Goal: Find specific page/section: Find specific page/section

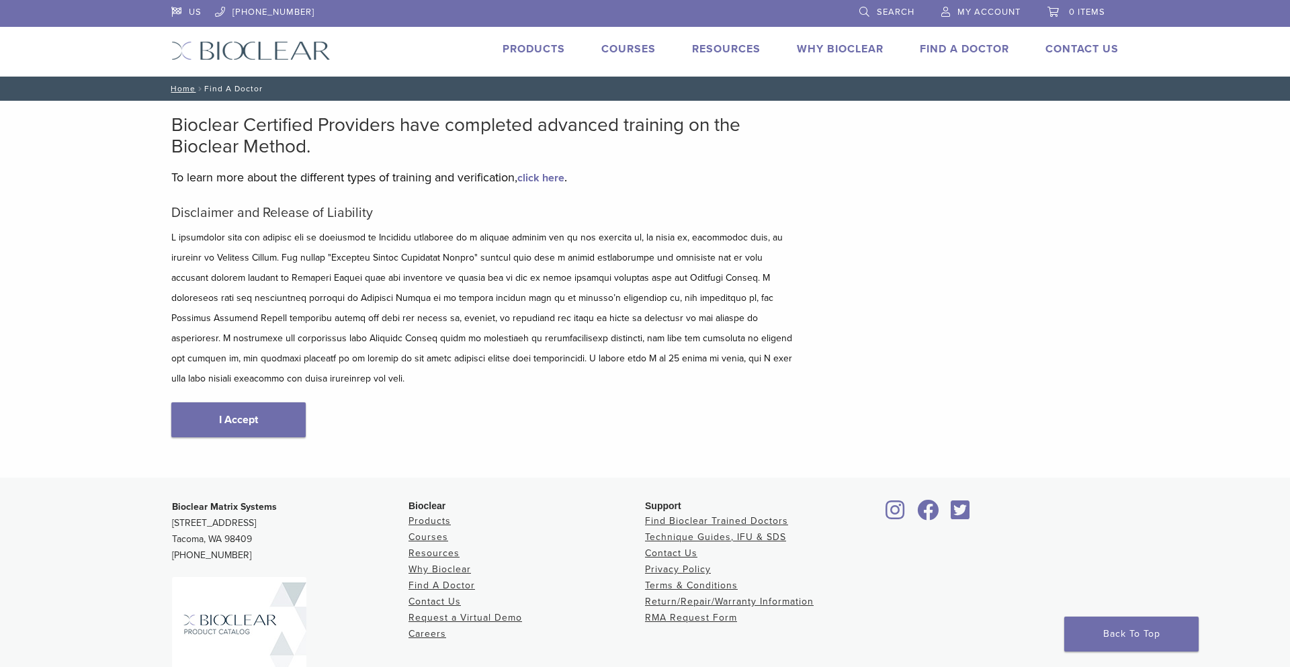
click at [0, 0] on div "September Promotion! Valid September 1–30, 2025. Get A Free* HeatSync Mini when…" at bounding box center [0, 0] width 0 height 0
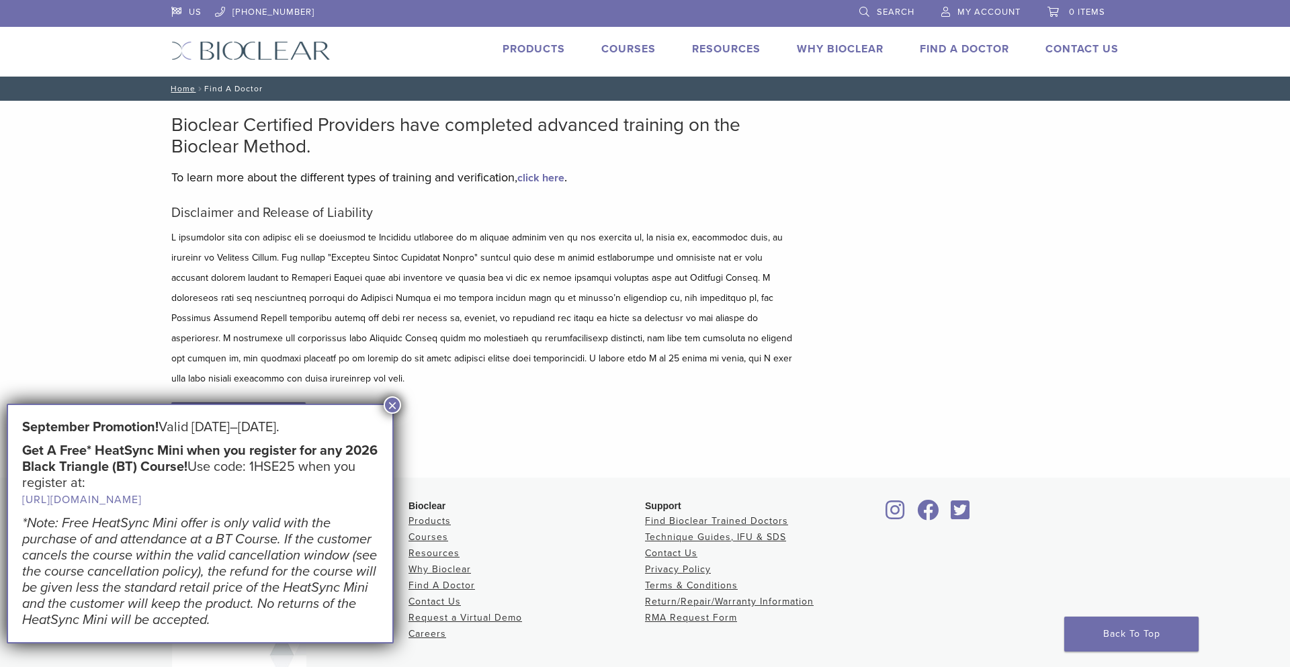
click at [393, 405] on button "×" at bounding box center [392, 405] width 17 height 17
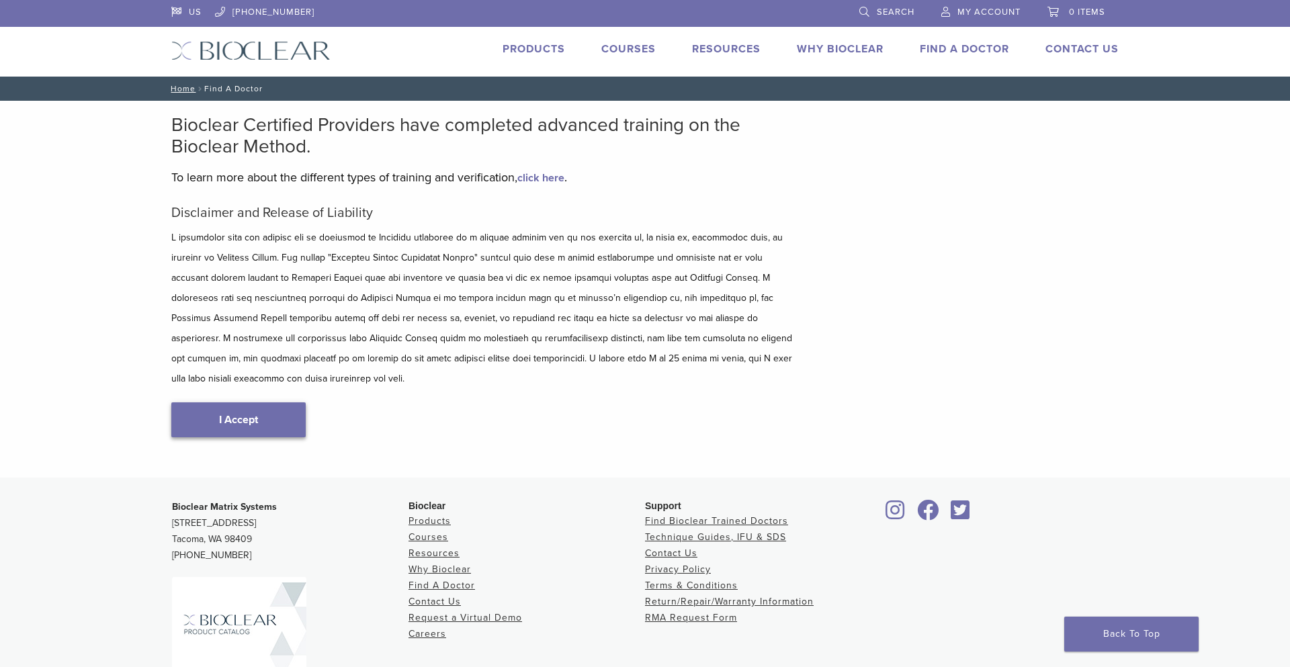
click at [263, 403] on link "I Accept" at bounding box center [238, 420] width 134 height 35
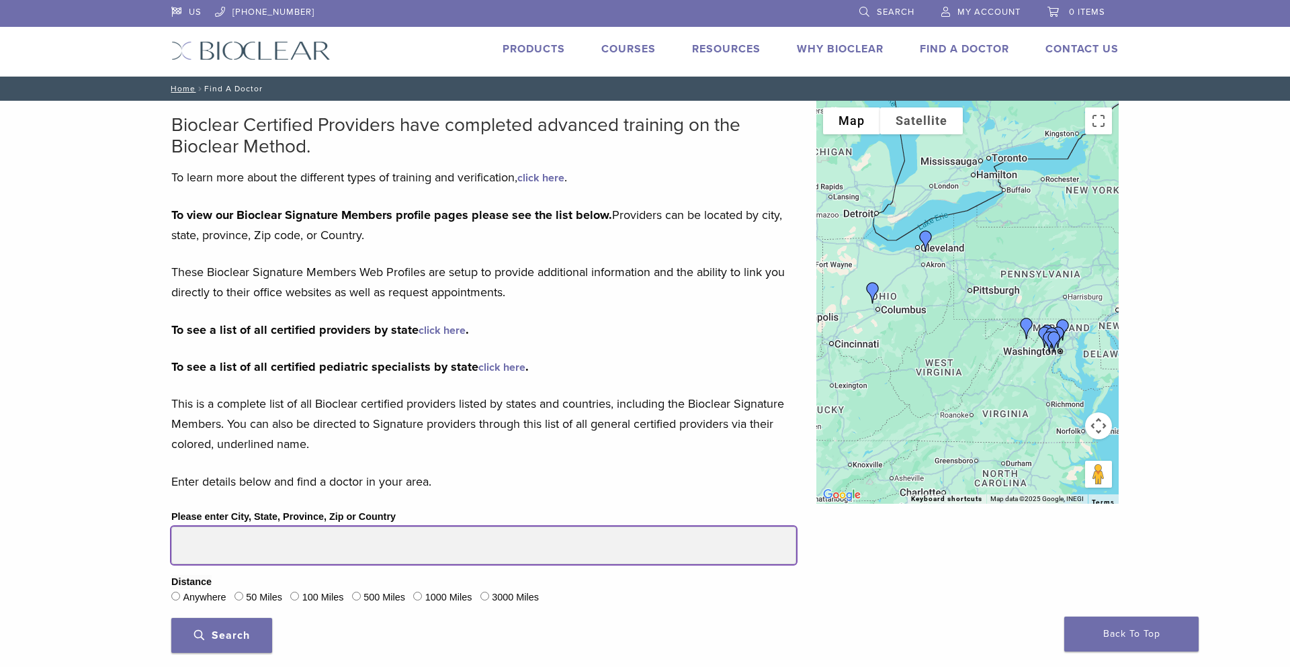
click at [233, 544] on input "Please enter City, State, Province, Zip or Country" at bounding box center [483, 546] width 625 height 38
type input "*****"
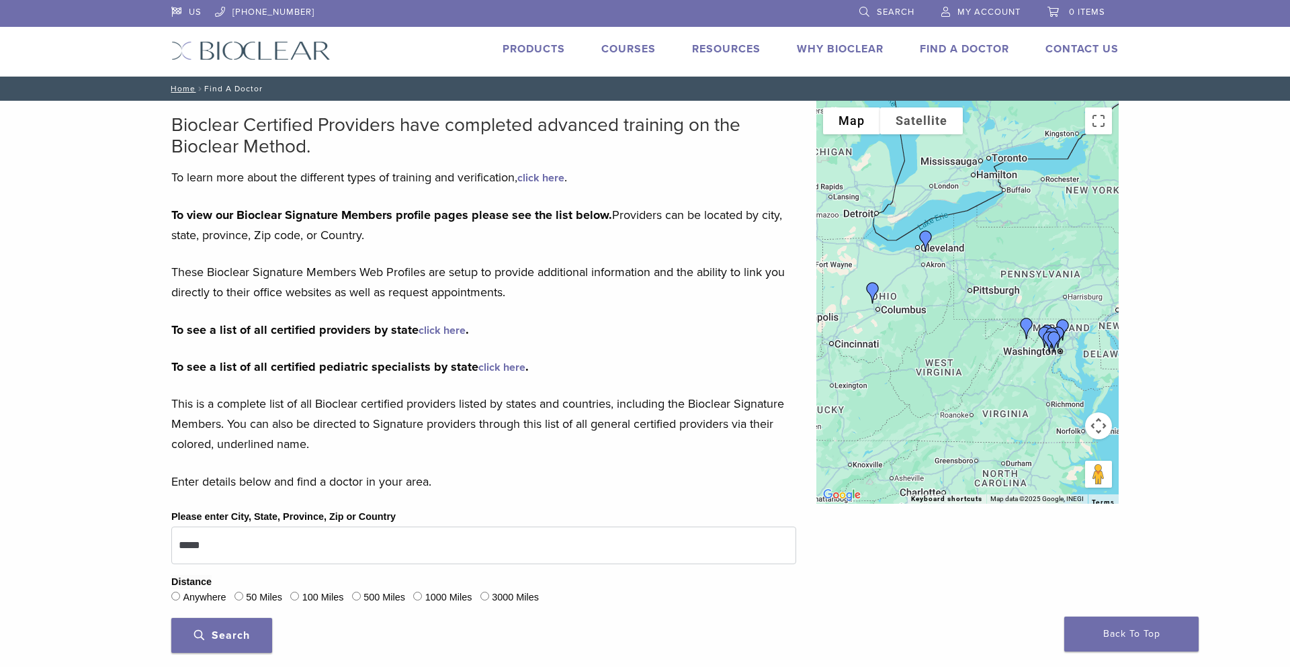
click at [251, 630] on button "Search" at bounding box center [221, 635] width 101 height 35
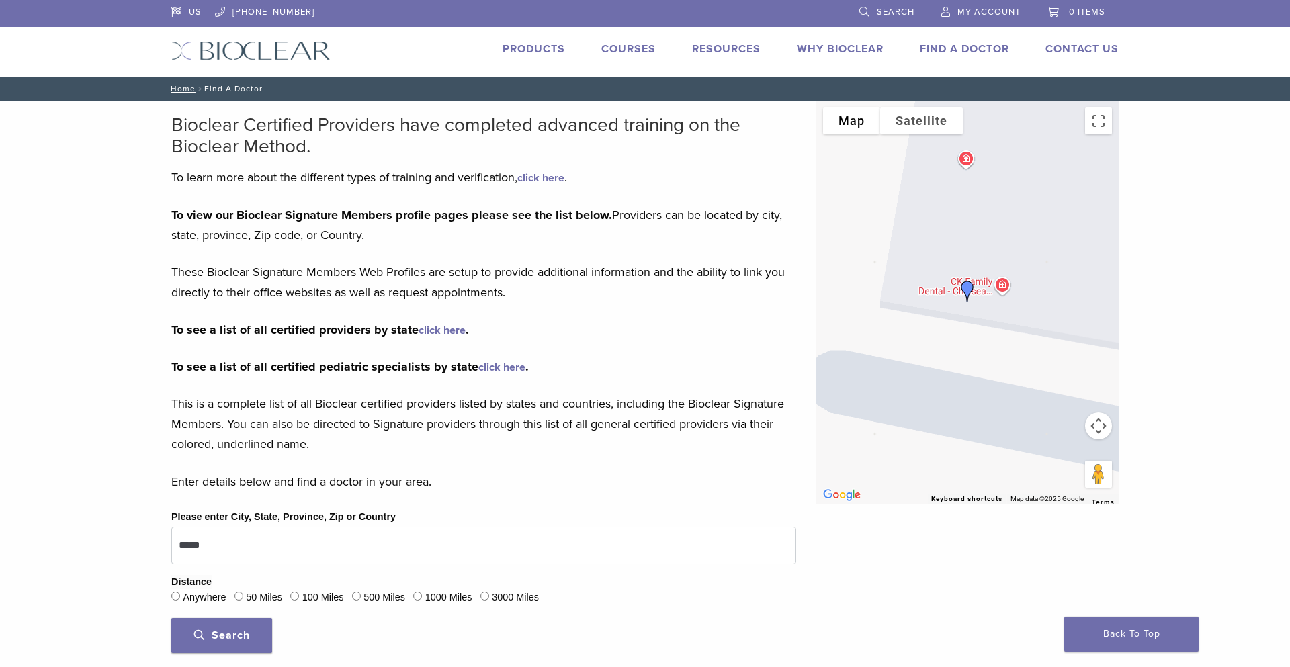
click at [250, 631] on button "Search" at bounding box center [221, 635] width 101 height 35
click at [242, 642] on span "Search" at bounding box center [222, 635] width 56 height 13
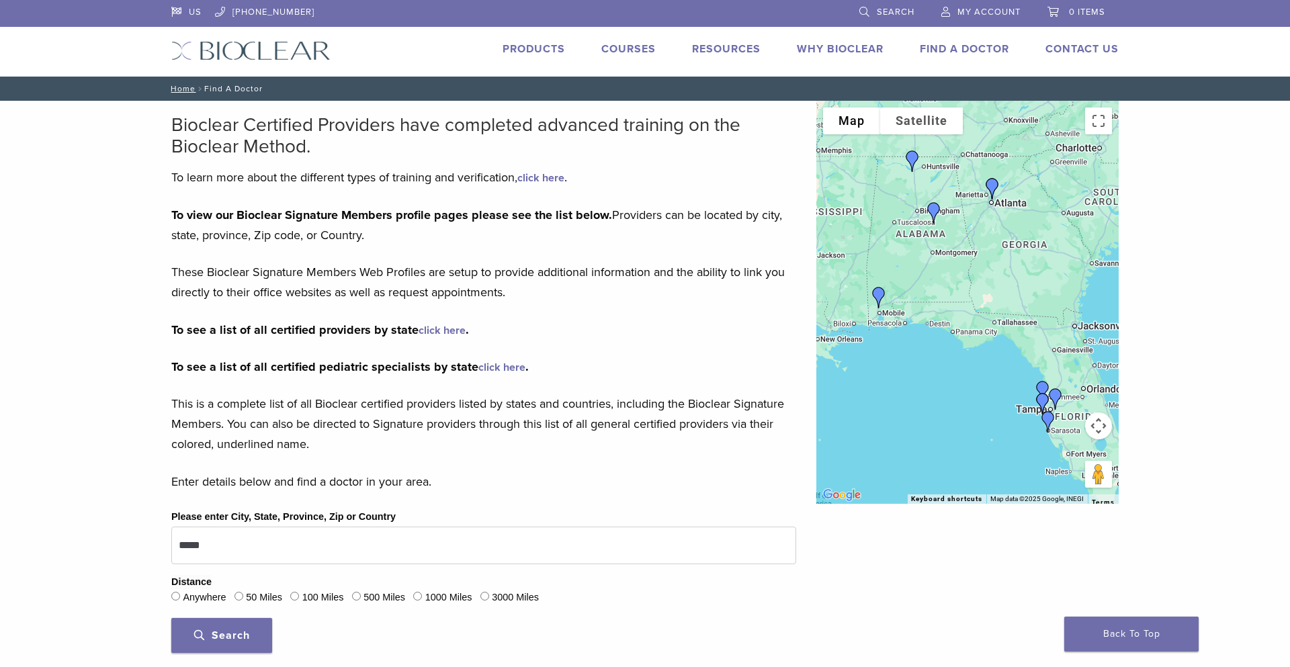
click at [1056, 179] on div at bounding box center [968, 302] width 302 height 403
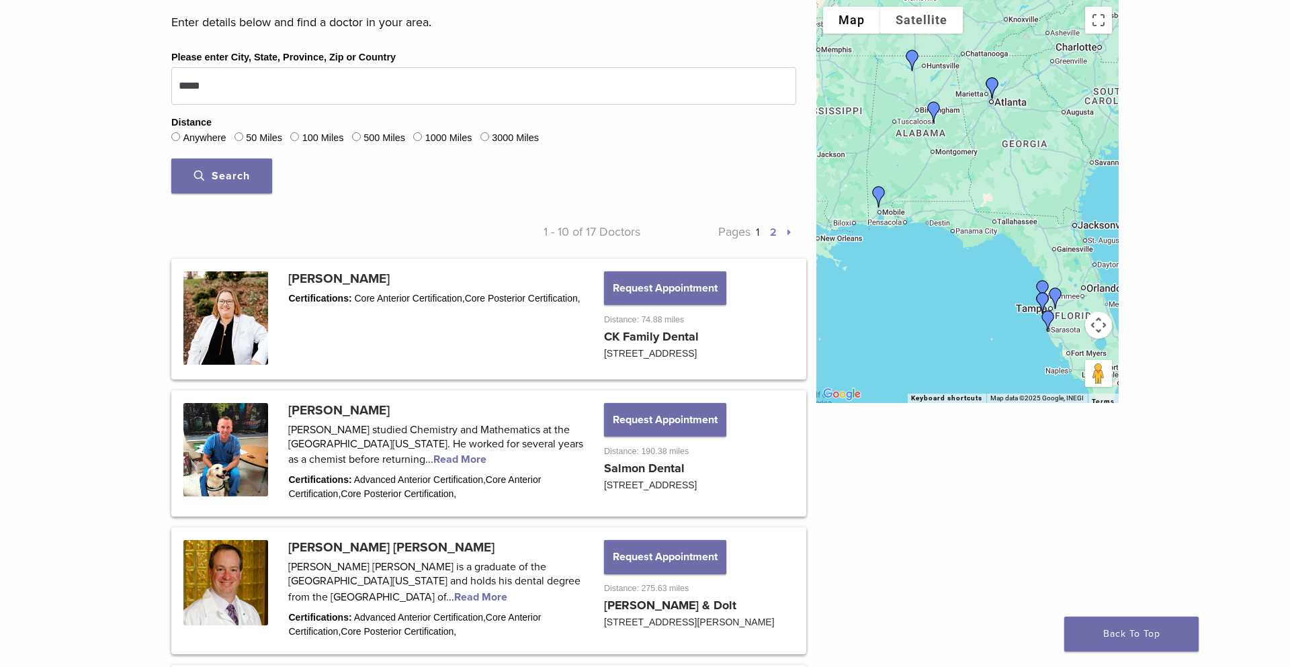
scroll to position [463, 0]
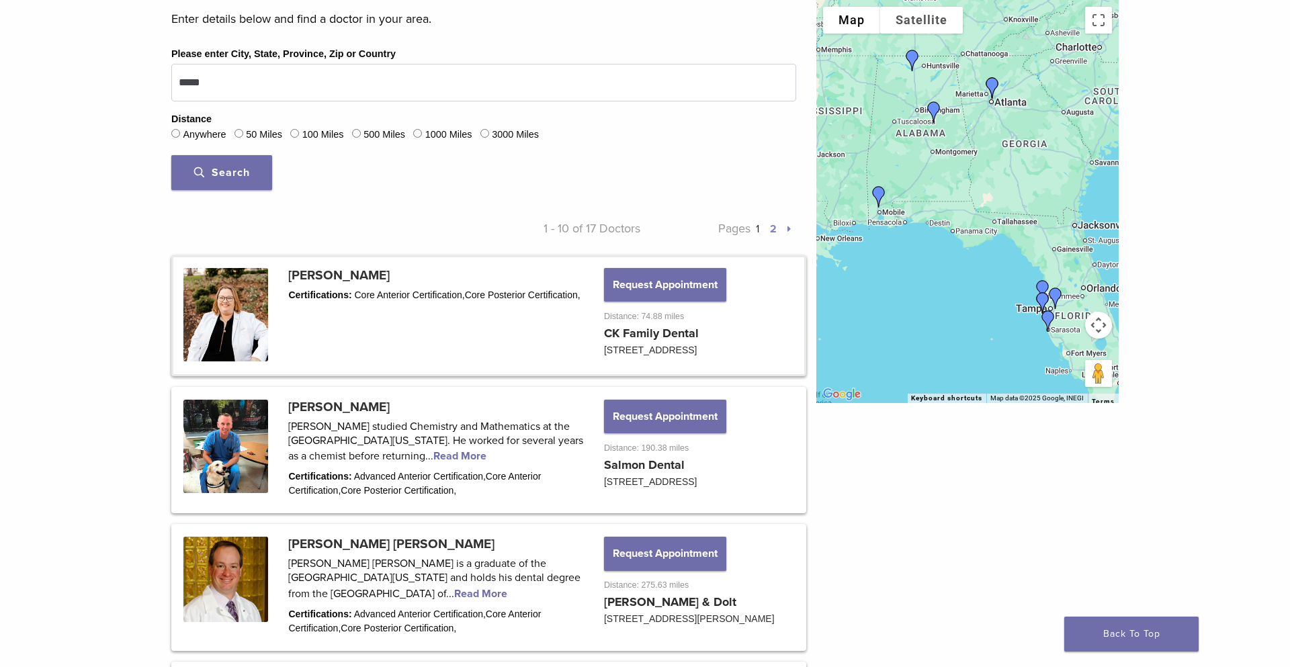
click at [405, 276] on link at bounding box center [488, 315] width 631 height 117
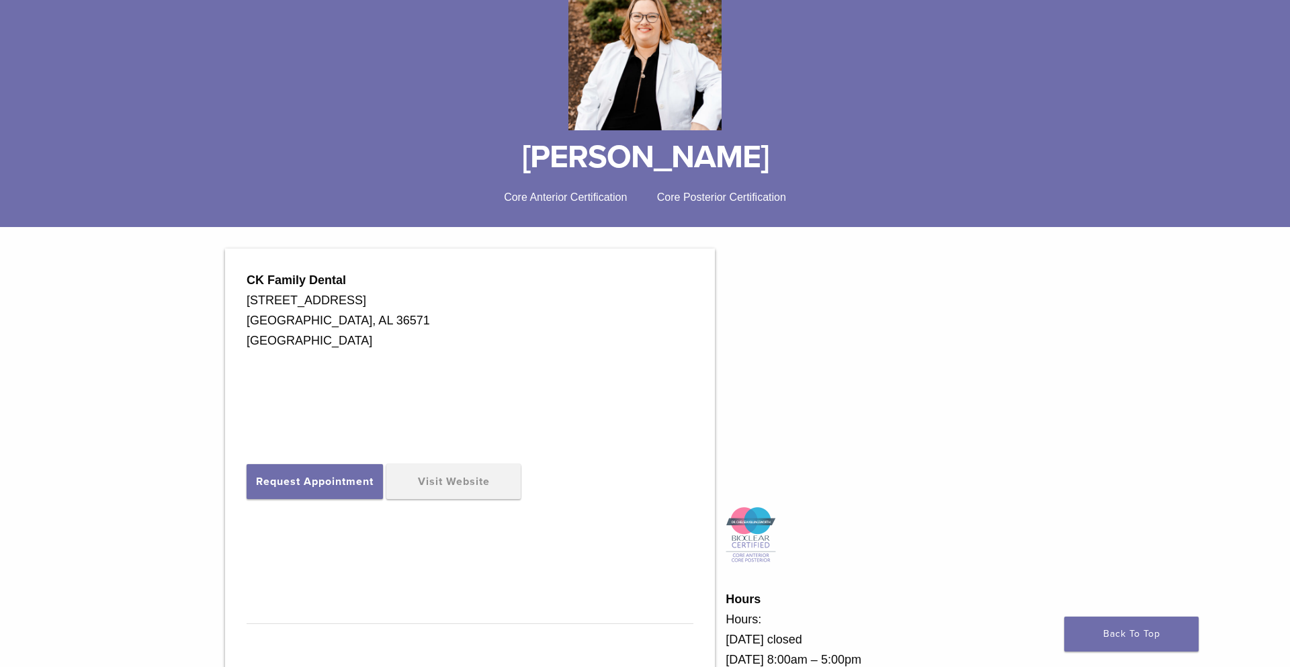
scroll to position [201, 0]
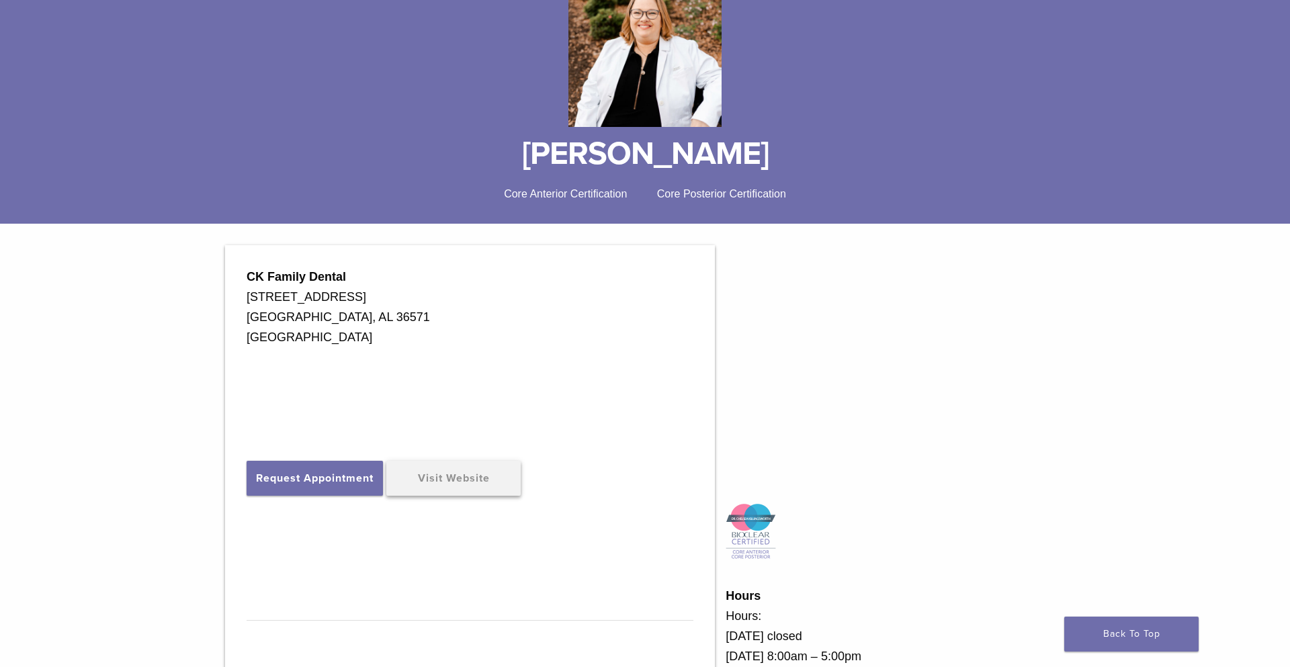
click at [475, 478] on link "Visit Website" at bounding box center [453, 478] width 134 height 35
